Goal: Task Accomplishment & Management: Manage account settings

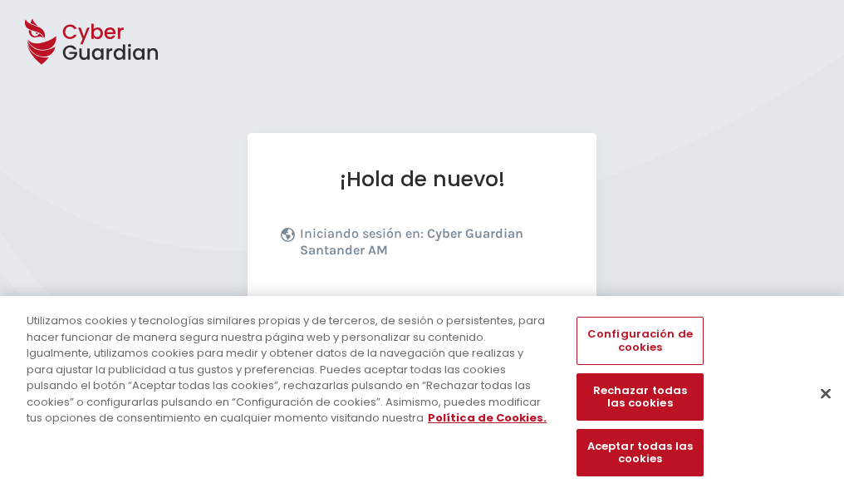
scroll to position [204, 0]
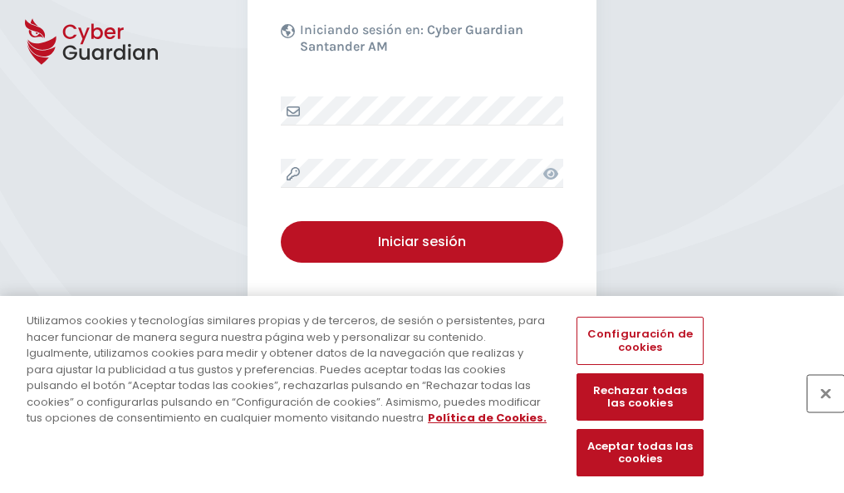
click at [818, 410] on button "Cerrar" at bounding box center [826, 393] width 37 height 37
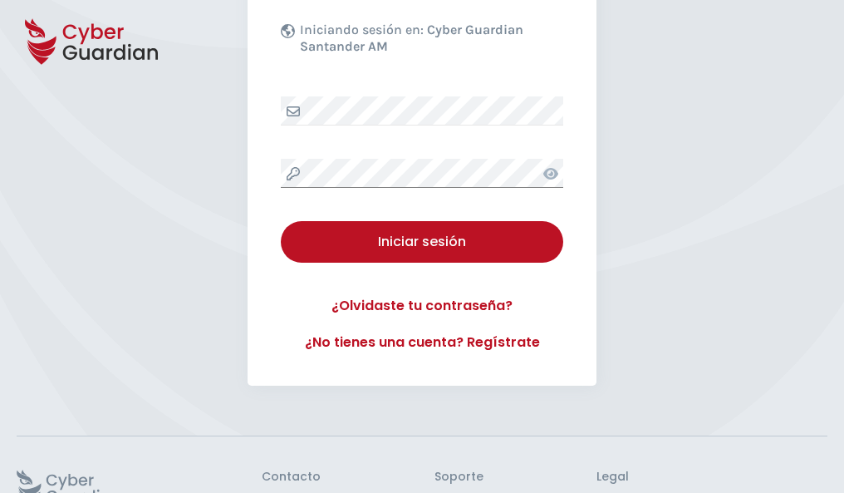
scroll to position [323, 0]
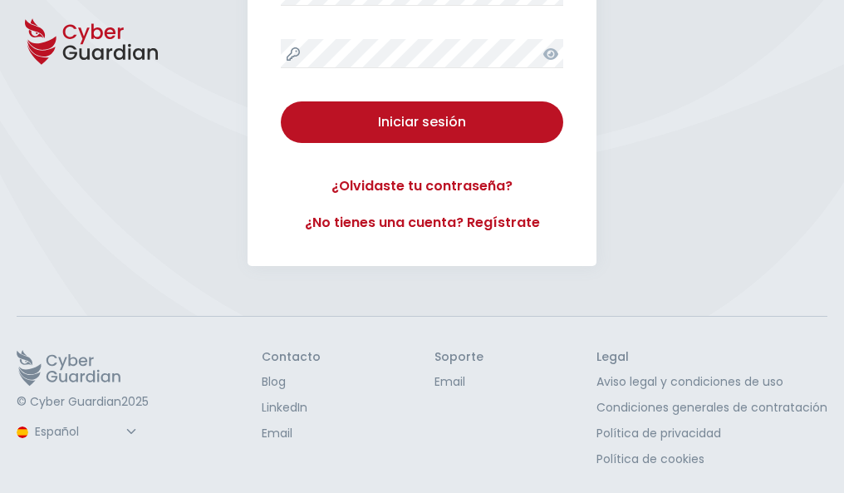
click at [281, 101] on button "Iniciar sesión" at bounding box center [422, 122] width 283 height 42
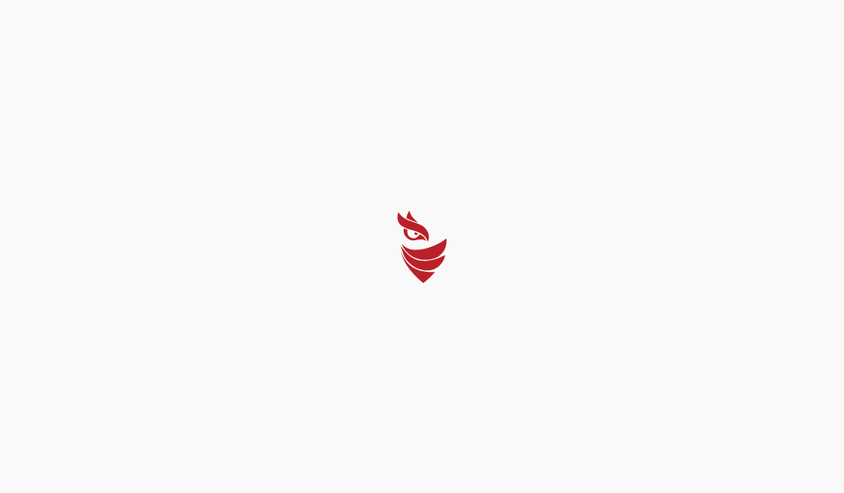
scroll to position [0, 0]
select select "Português (BR)"
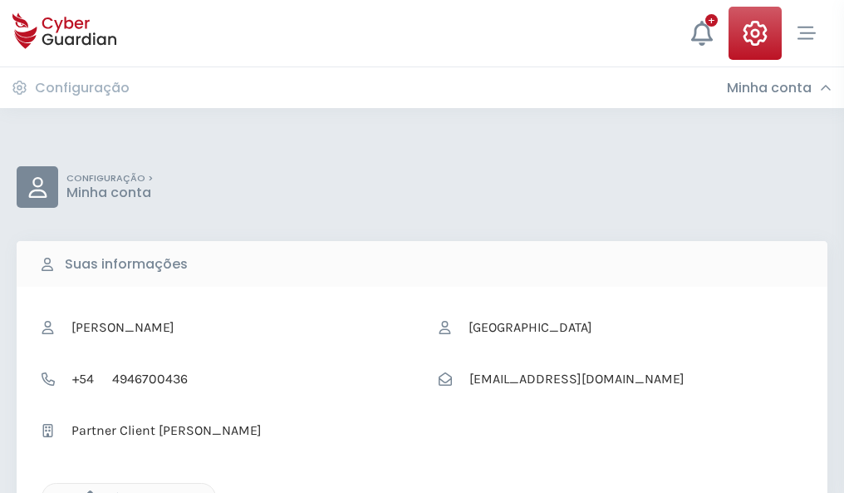
click at [86, 491] on icon "button" at bounding box center [86, 497] width 14 height 14
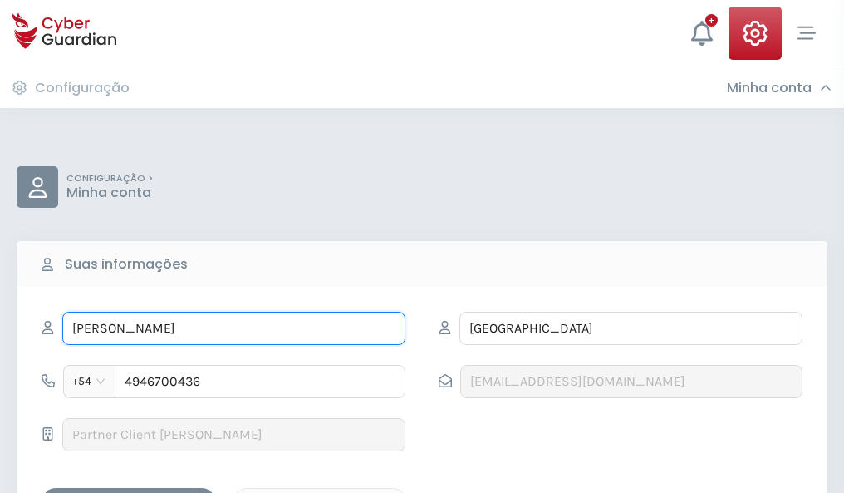
click at [233, 328] on input "CECILIO" at bounding box center [233, 328] width 343 height 33
type input "C"
type input "Agustina"
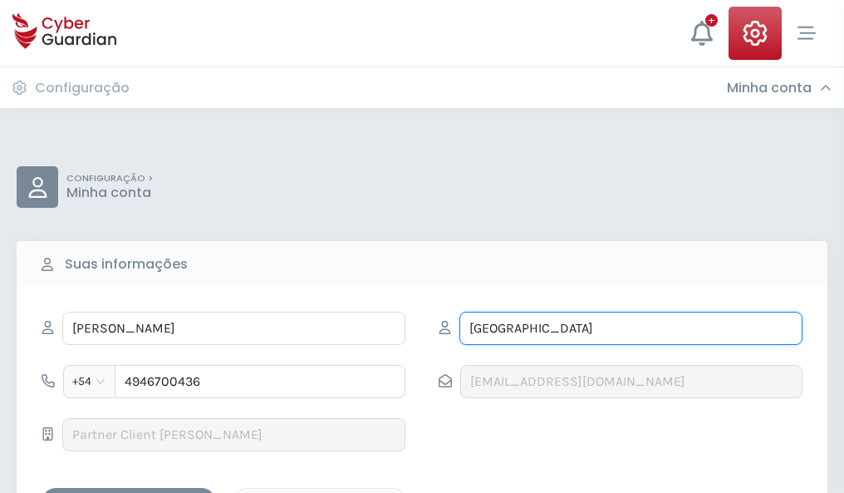
click at [631, 328] on input "TERUEL" at bounding box center [631, 328] width 343 height 33
type input "T"
type input "Gomis"
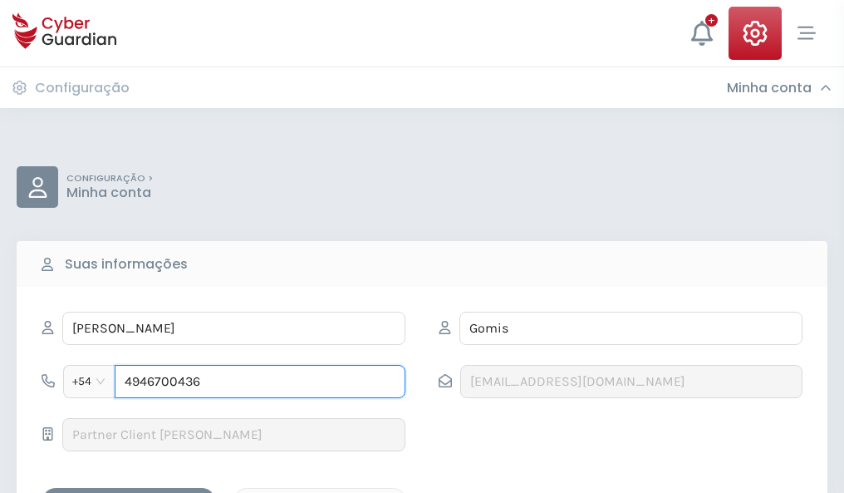
click at [260, 381] on input "4946700436" at bounding box center [260, 381] width 291 height 33
type input "4"
type input "4885405212"
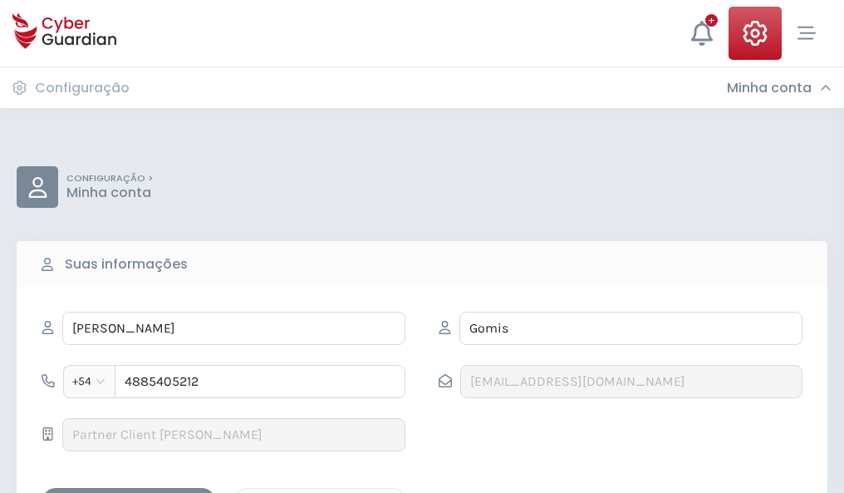
click at [129, 492] on div "Salvar alterações" at bounding box center [129, 502] width 150 height 21
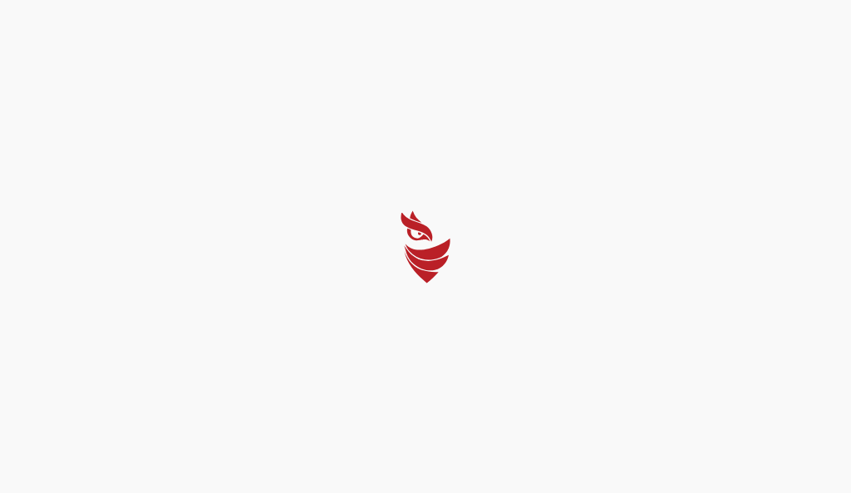
select select "Português (BR)"
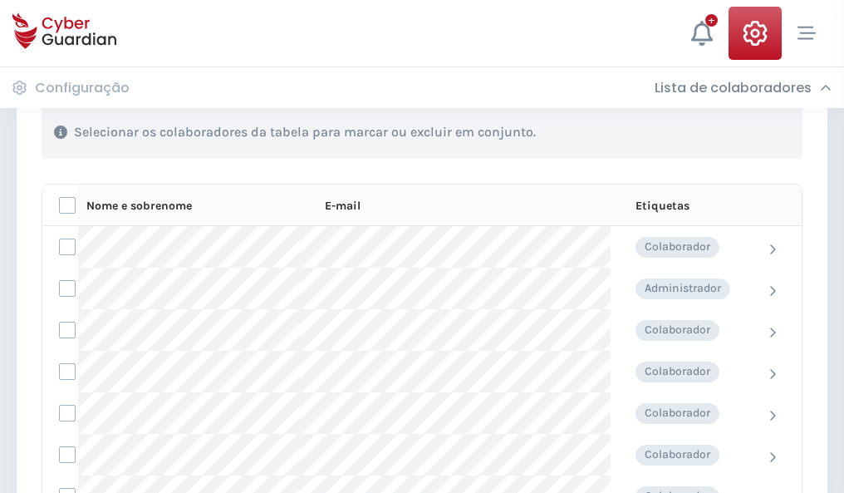
scroll to position [711, 0]
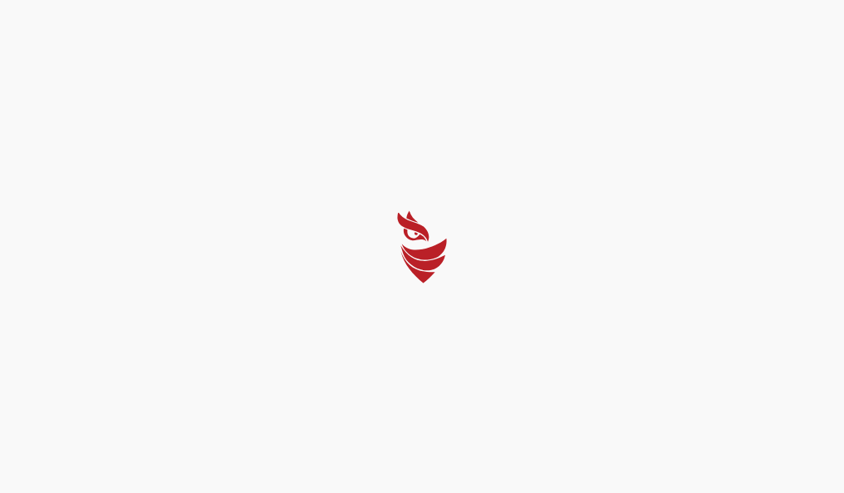
select select "Português (BR)"
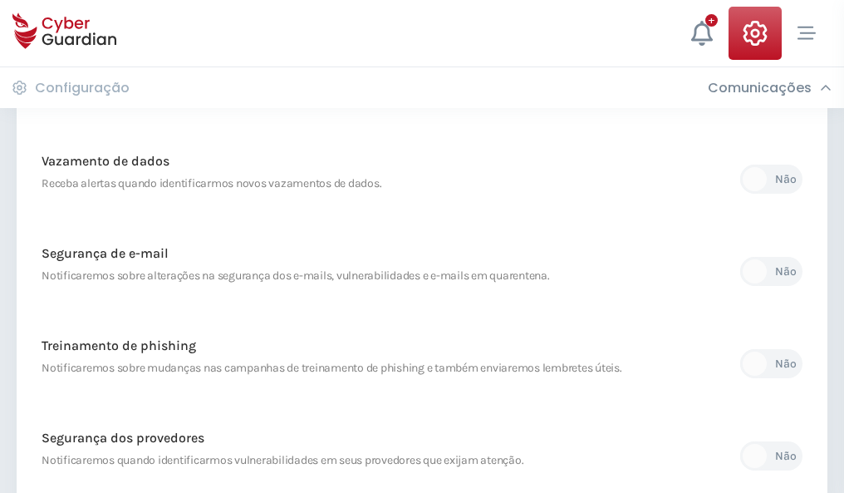
scroll to position [875, 0]
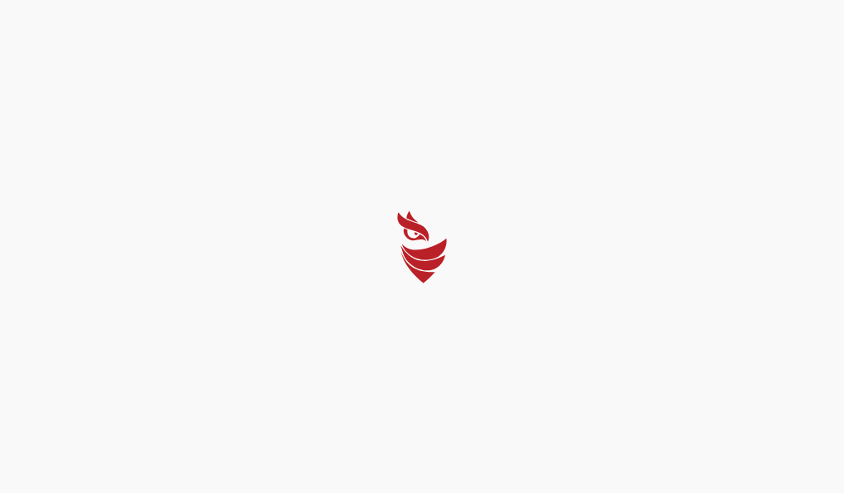
select select "Português (BR)"
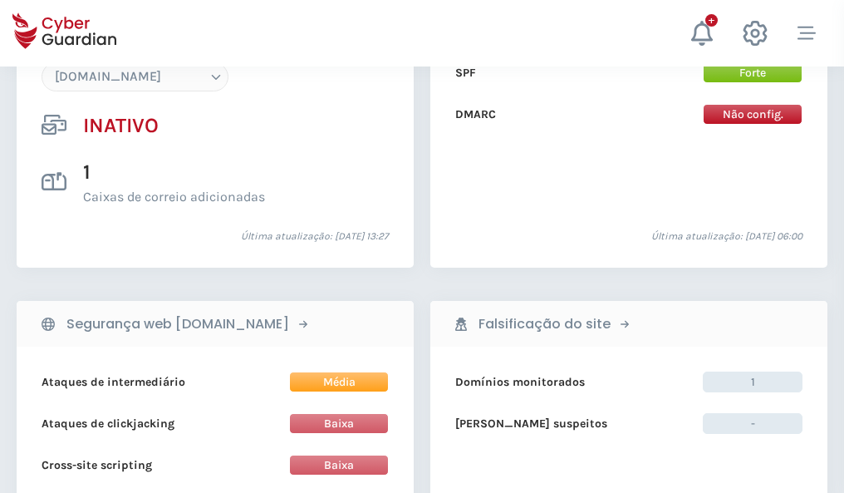
scroll to position [1564, 0]
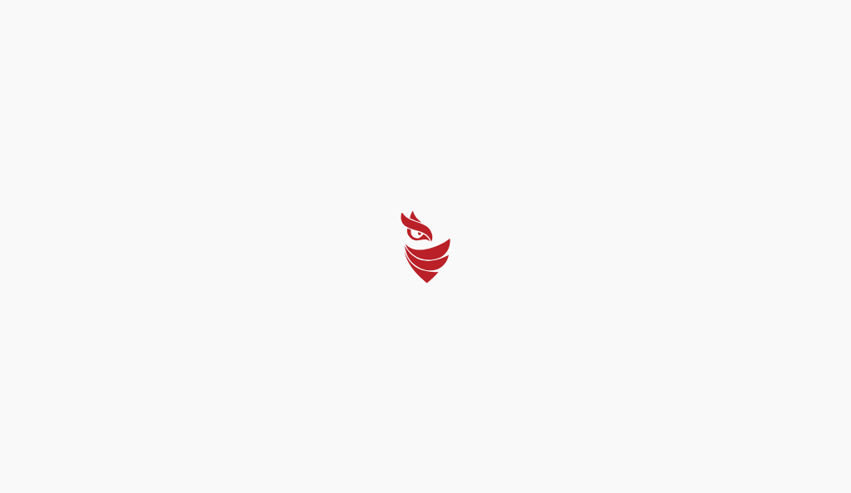
select select "Português (BR)"
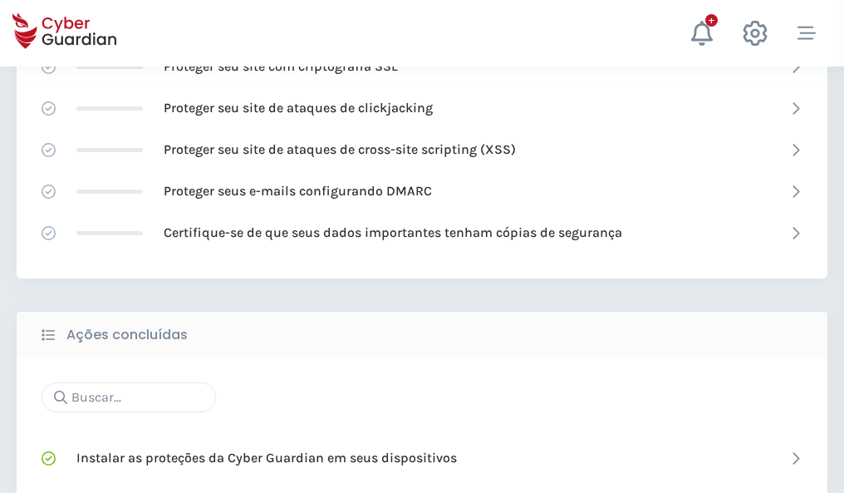
scroll to position [1107, 0]
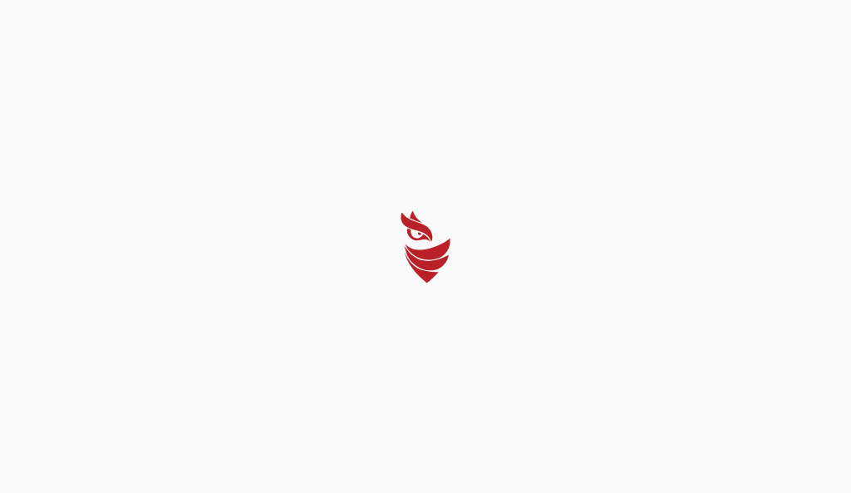
select select "Português (BR)"
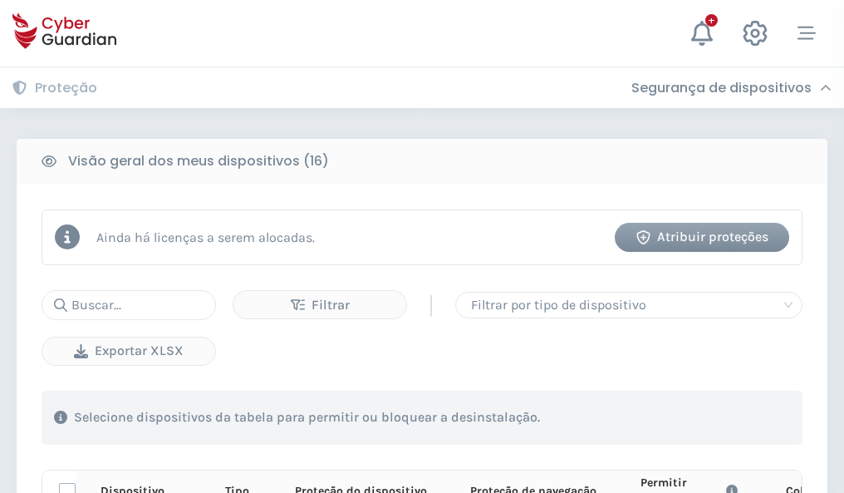
scroll to position [1468, 0]
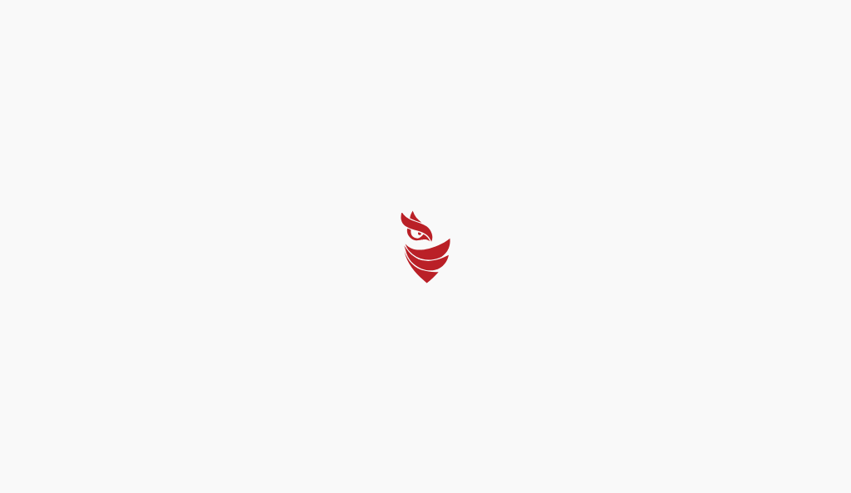
select select "Português (BR)"
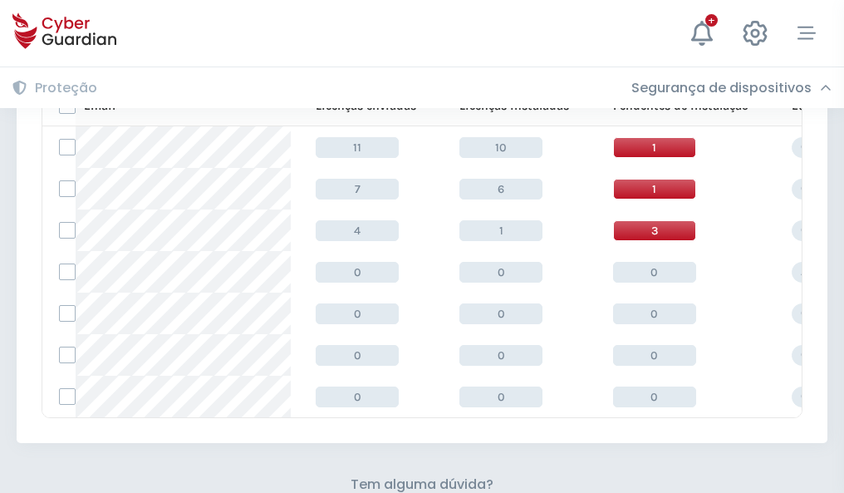
scroll to position [730, 0]
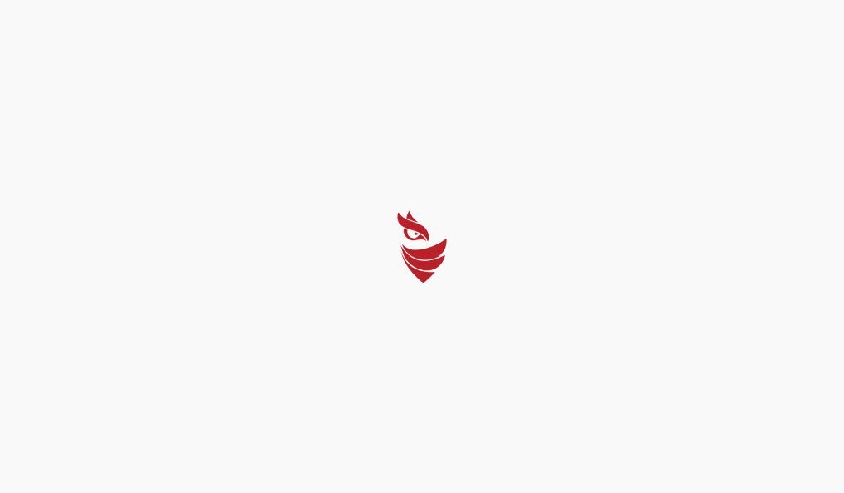
select select "Português (BR)"
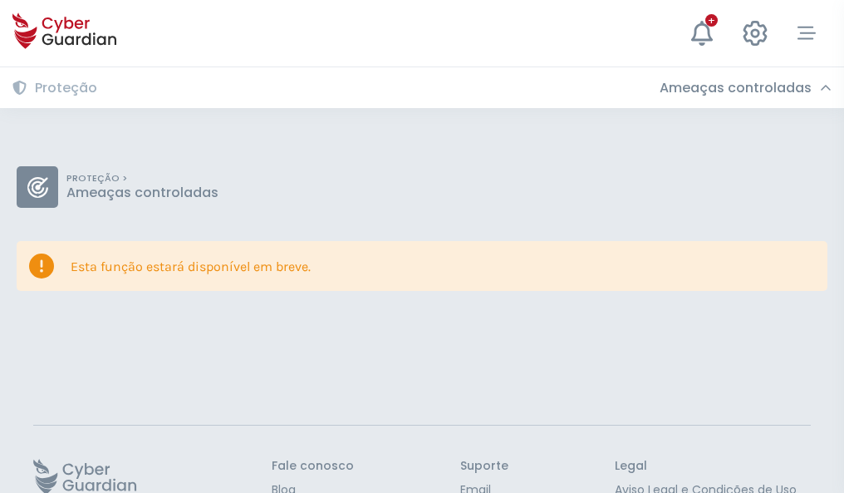
scroll to position [108, 0]
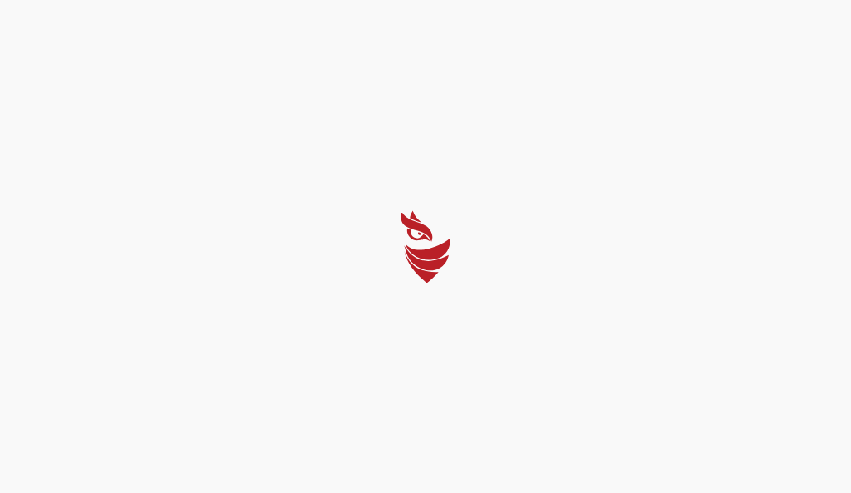
select select "Português (BR)"
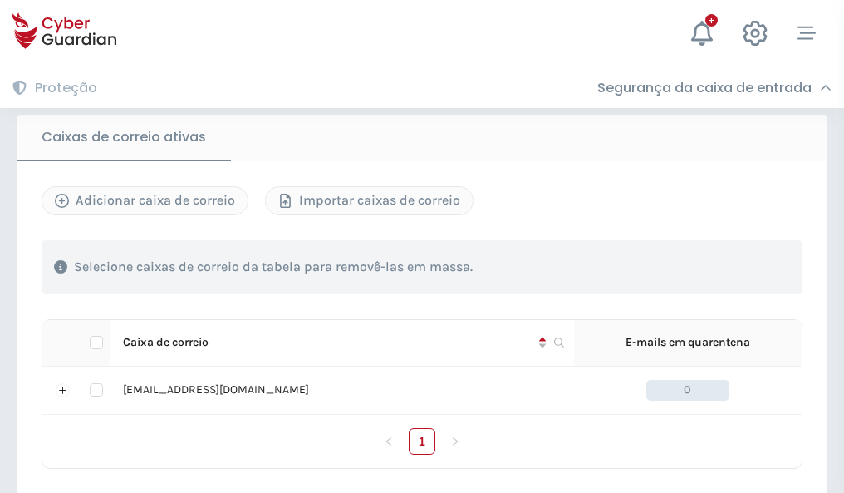
scroll to position [1371, 0]
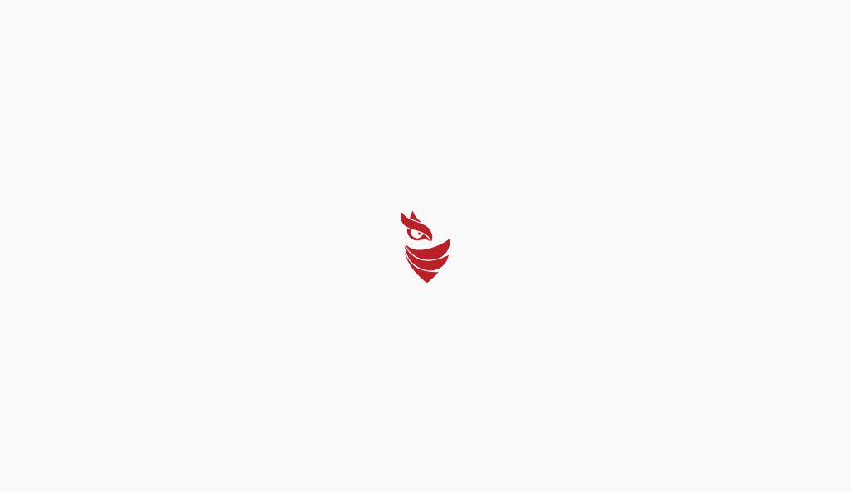
select select "Português (BR)"
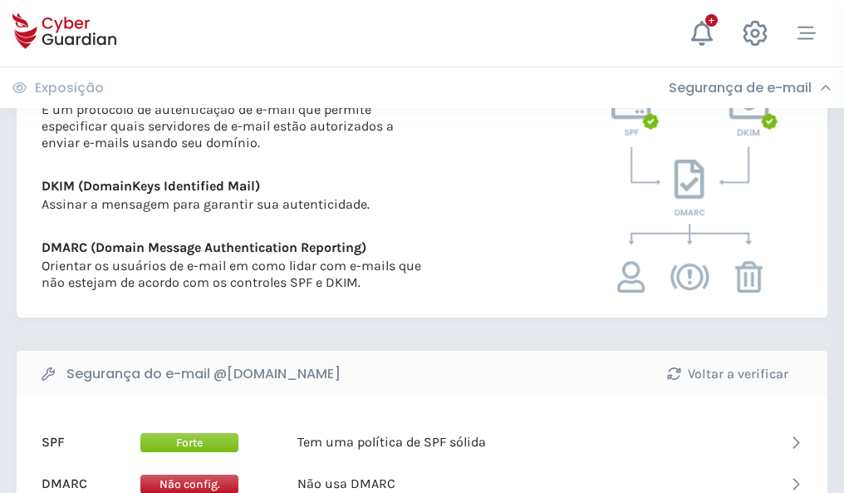
scroll to position [897, 0]
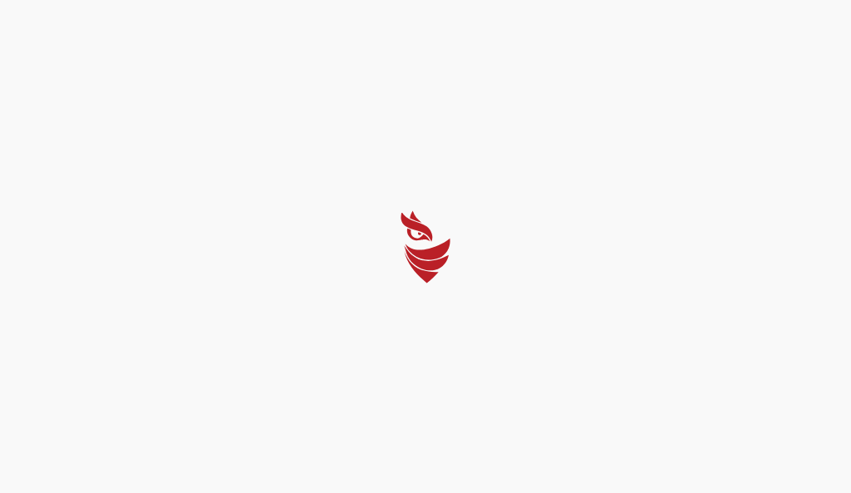
select select "Português (BR)"
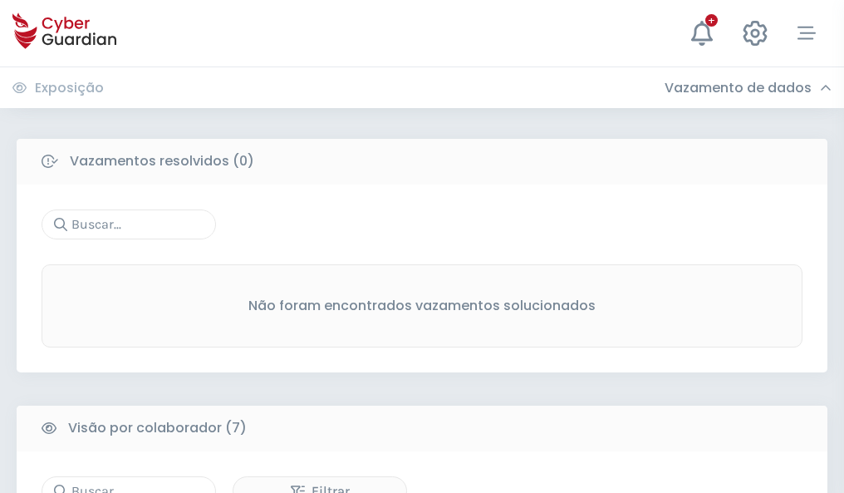
scroll to position [1374, 0]
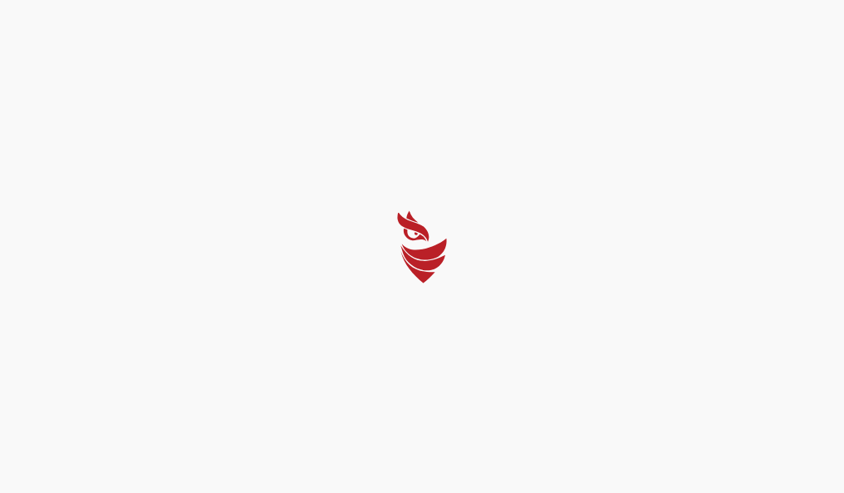
select select "Português (BR)"
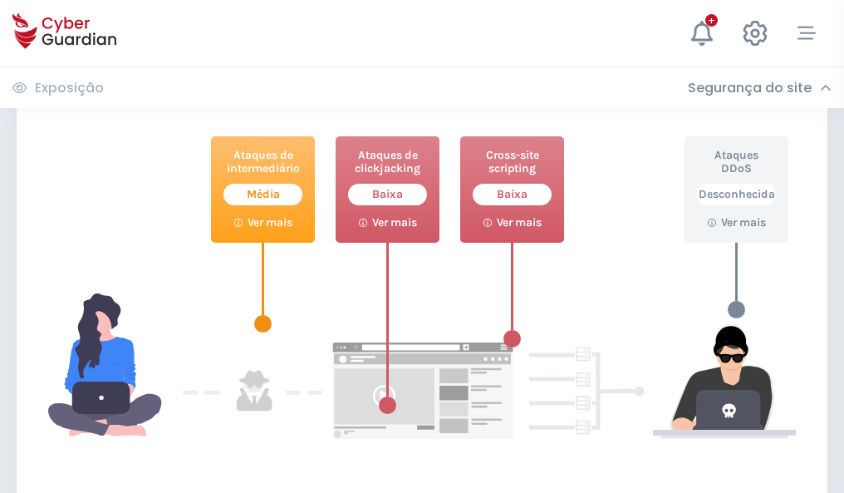
scroll to position [905, 0]
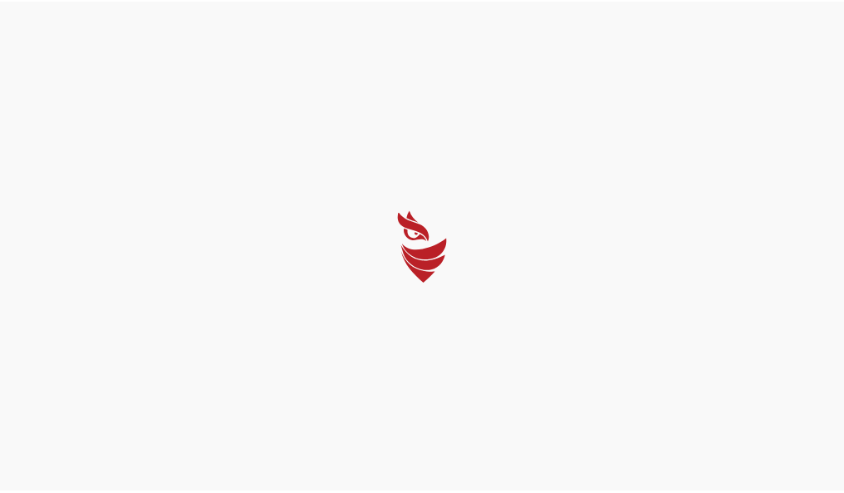
select select "Português (BR)"
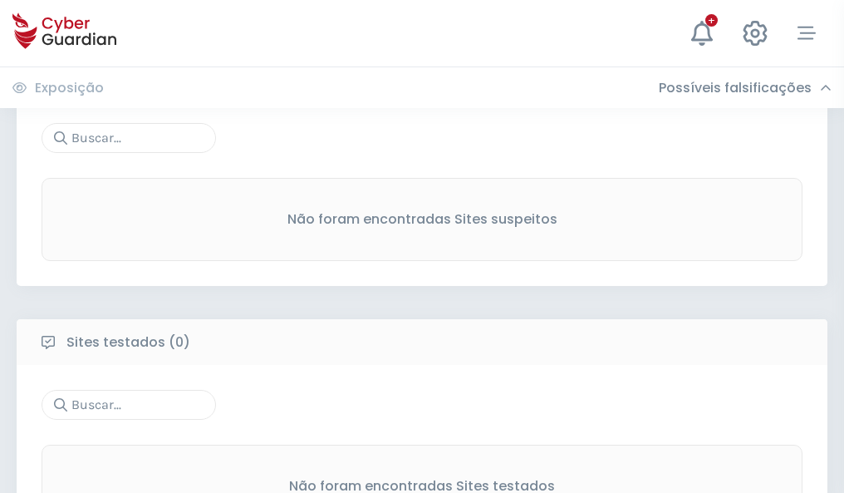
scroll to position [869, 0]
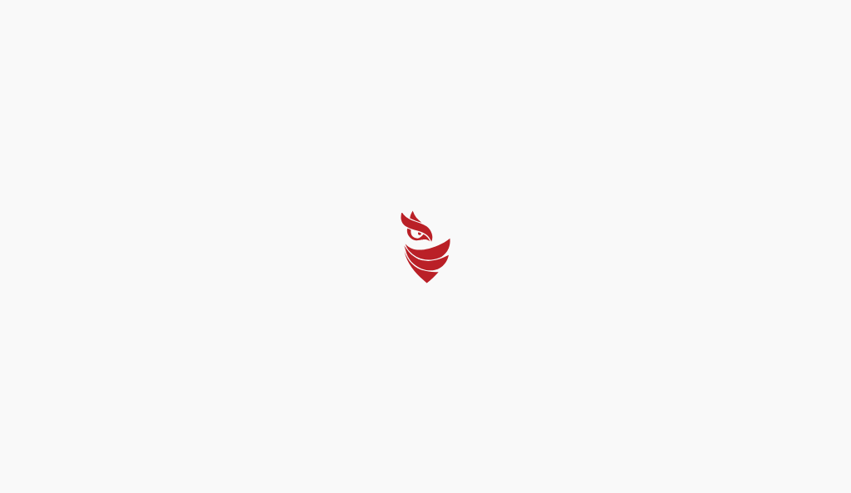
select select "Português (BR)"
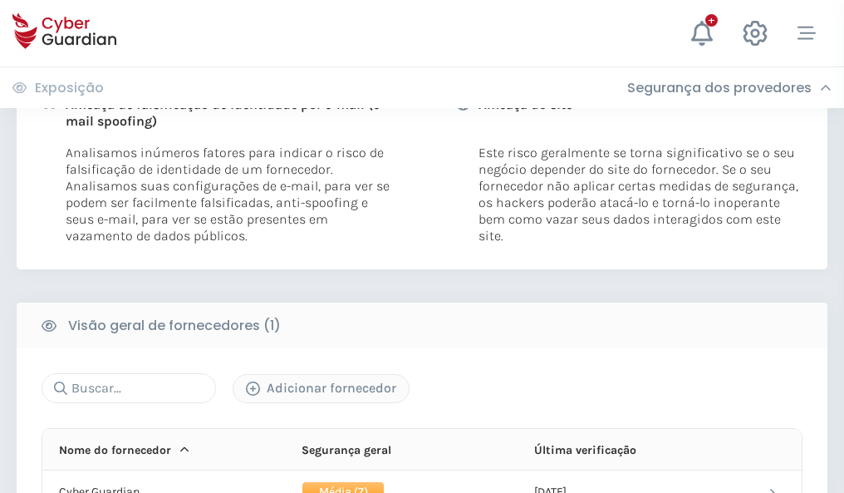
scroll to position [847, 0]
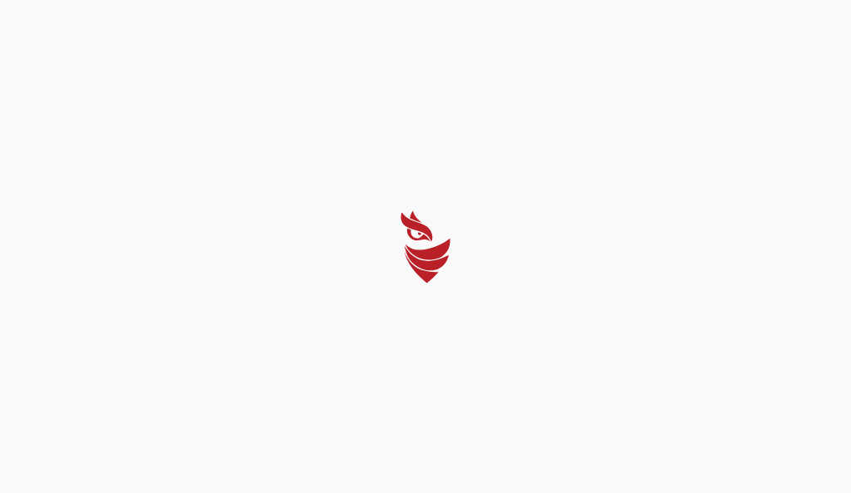
select select "Português (BR)"
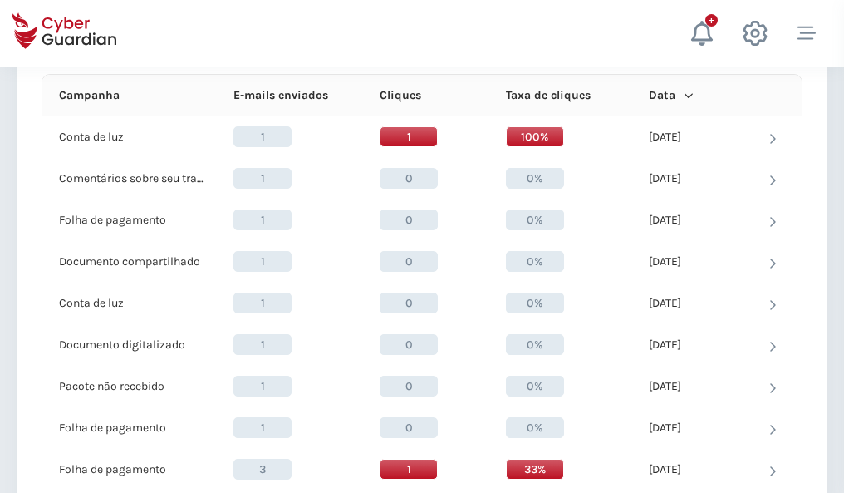
scroll to position [1490, 0]
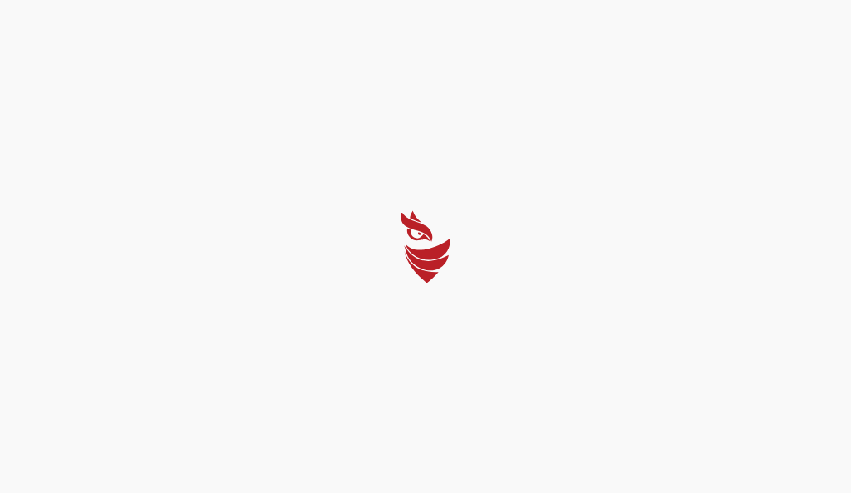
select select "Português (BR)"
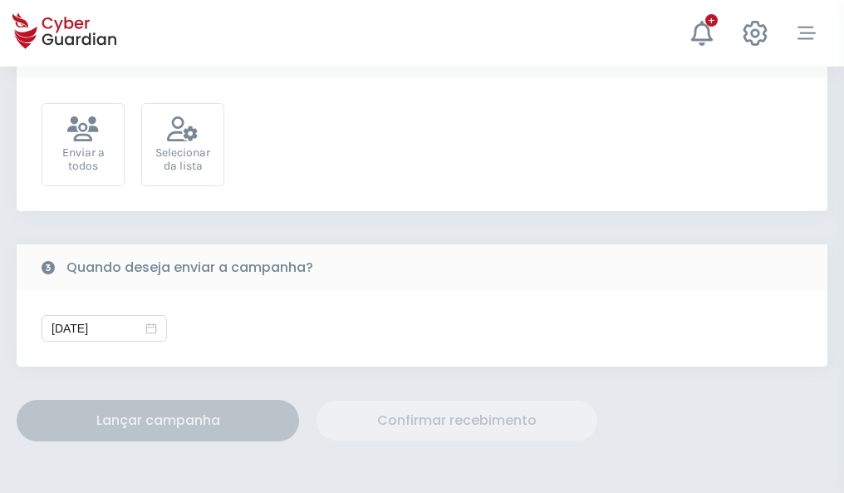
scroll to position [608, 0]
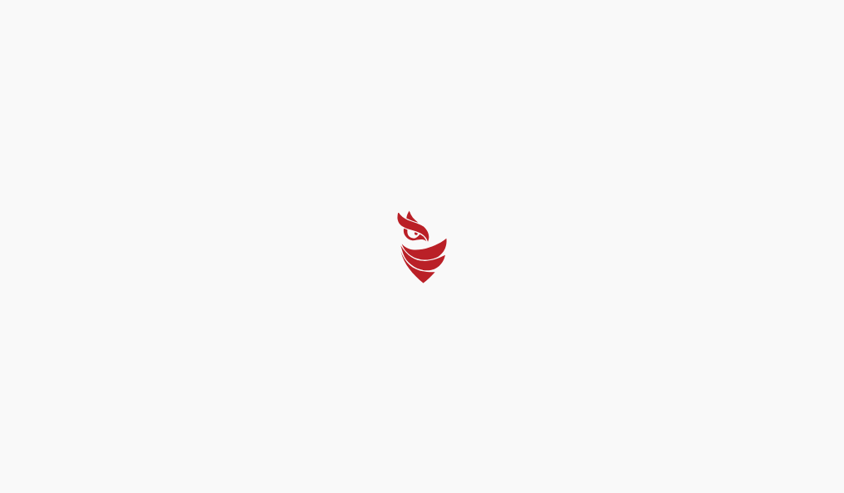
select select "Português (BR)"
